Goal: Task Accomplishment & Management: Manage account settings

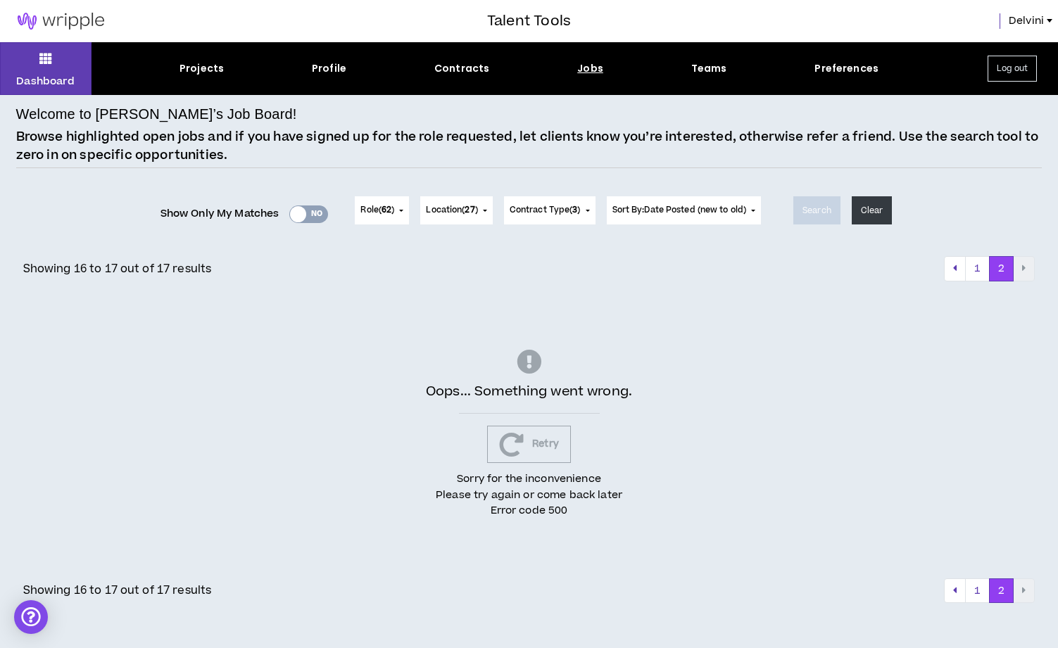
click at [315, 216] on div "Yes No" at bounding box center [308, 214] width 39 height 18
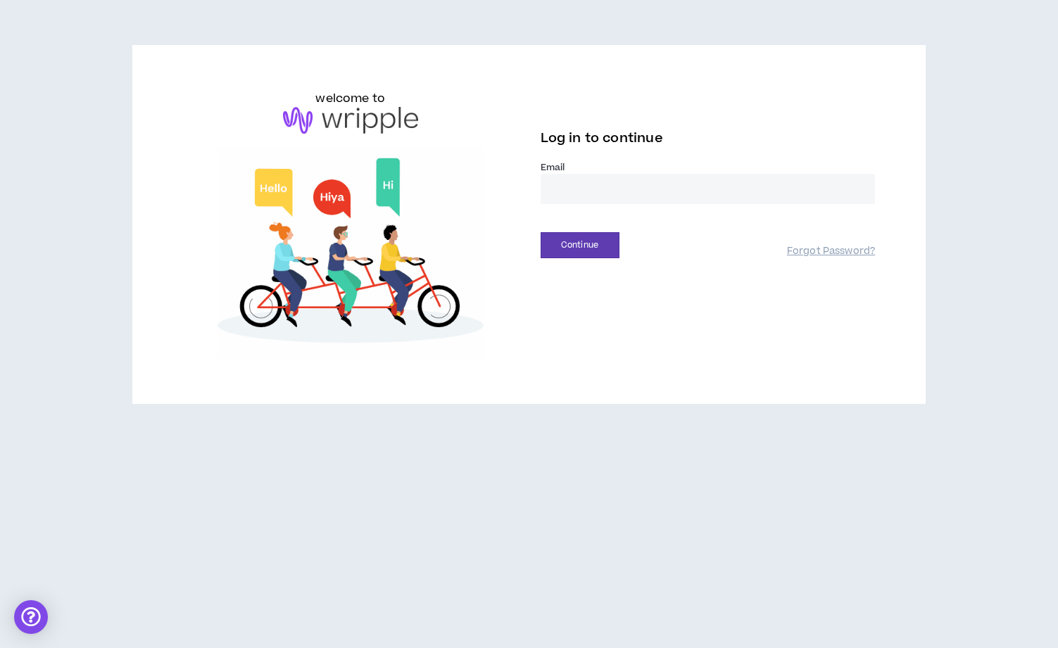
click at [654, 185] on input "email" at bounding box center [707, 189] width 335 height 30
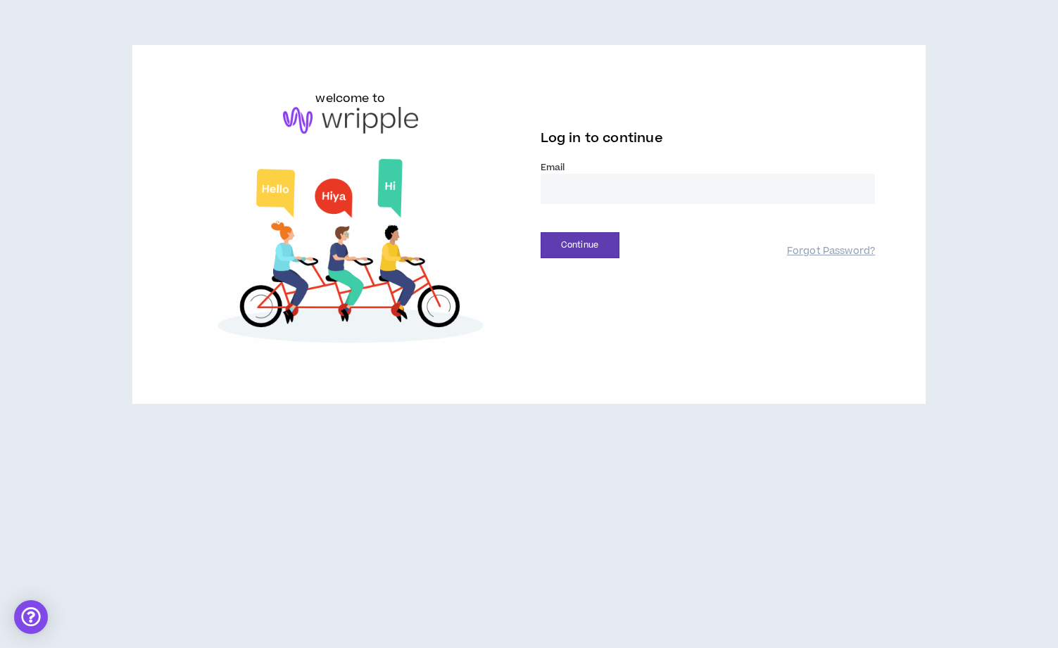
click at [605, 194] on input "email" at bounding box center [707, 189] width 335 height 30
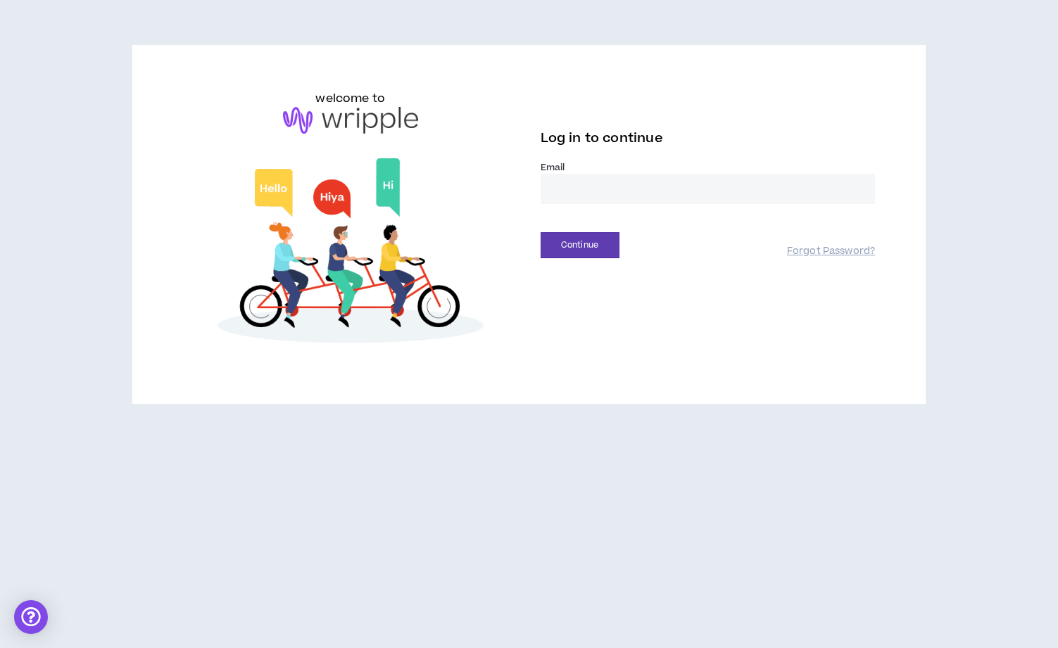
type input "**********"
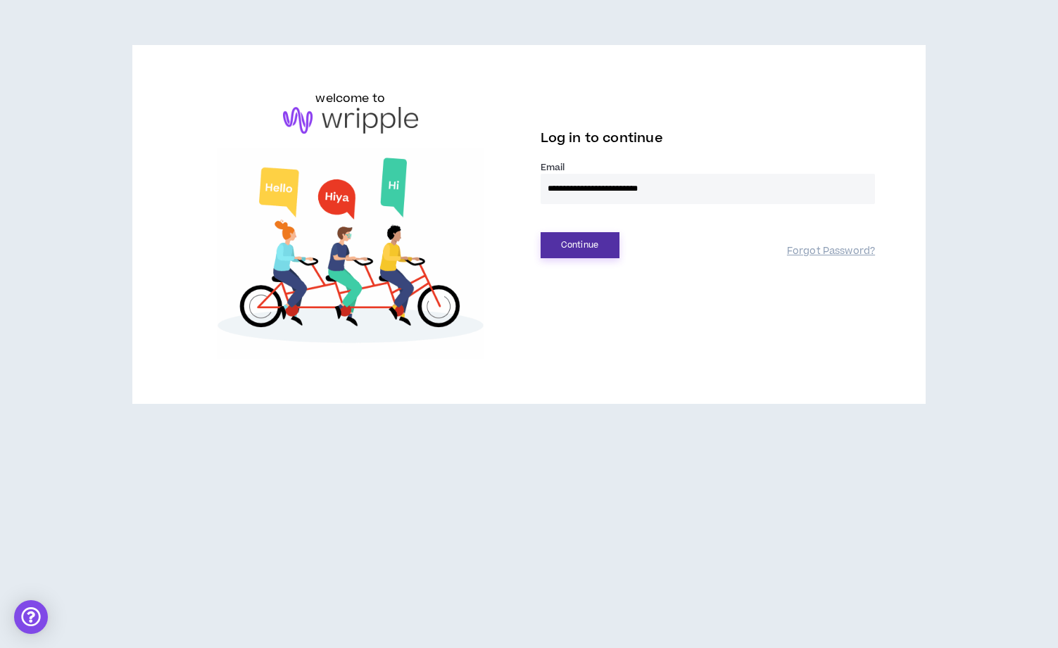
click at [589, 245] on button "Continue" at bounding box center [579, 245] width 79 height 26
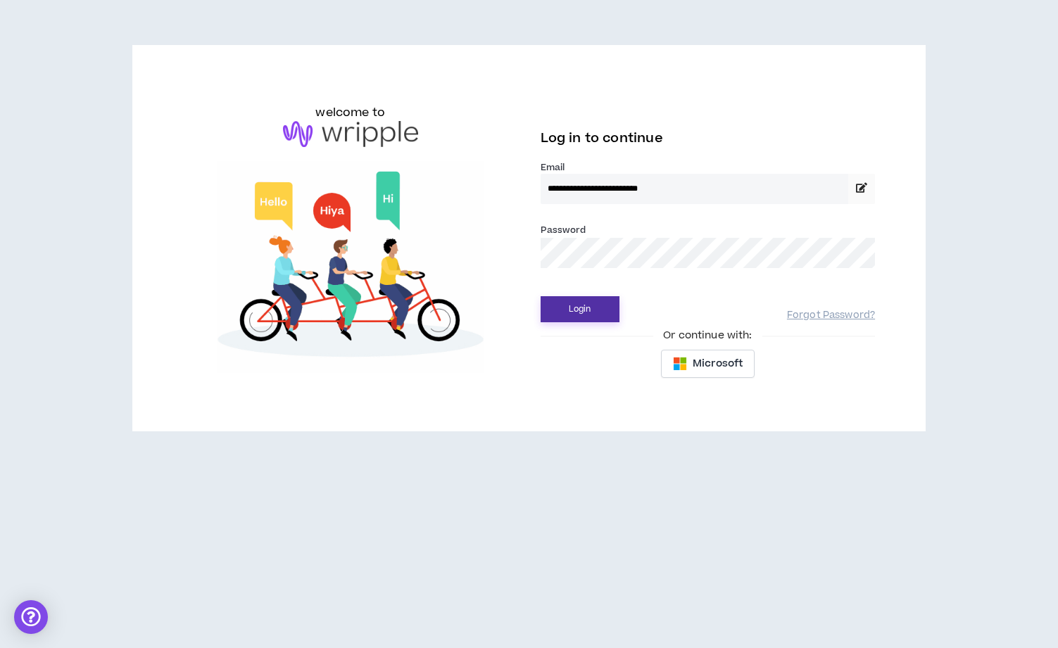
click at [595, 310] on button "Login" at bounding box center [579, 309] width 79 height 26
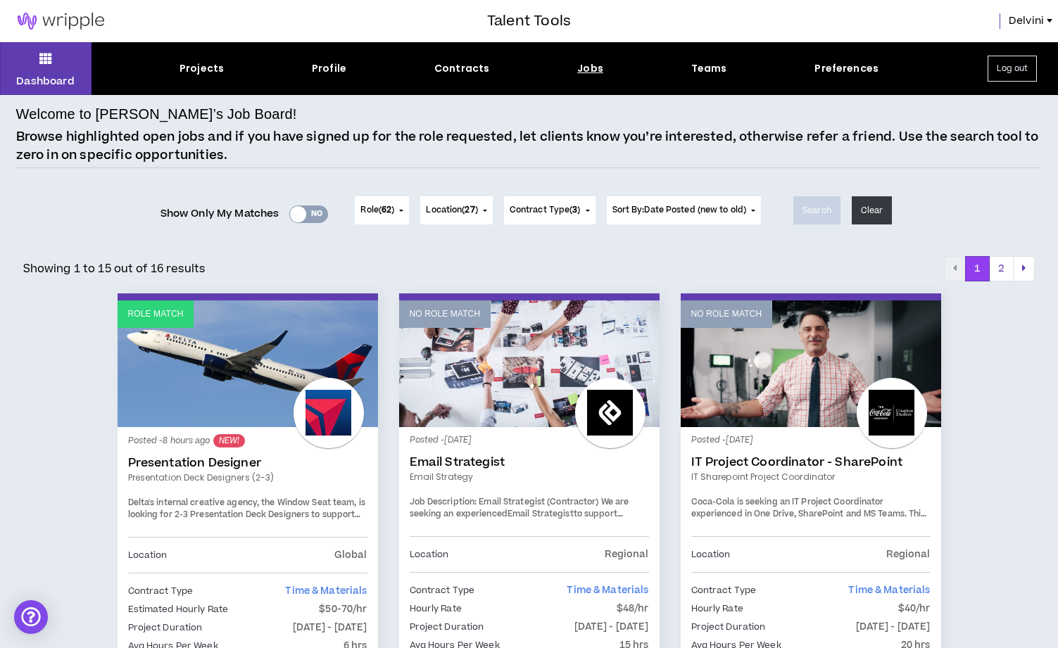
click at [310, 216] on div "Yes No" at bounding box center [308, 214] width 39 height 18
